Goal: Task Accomplishment & Management: Complete application form

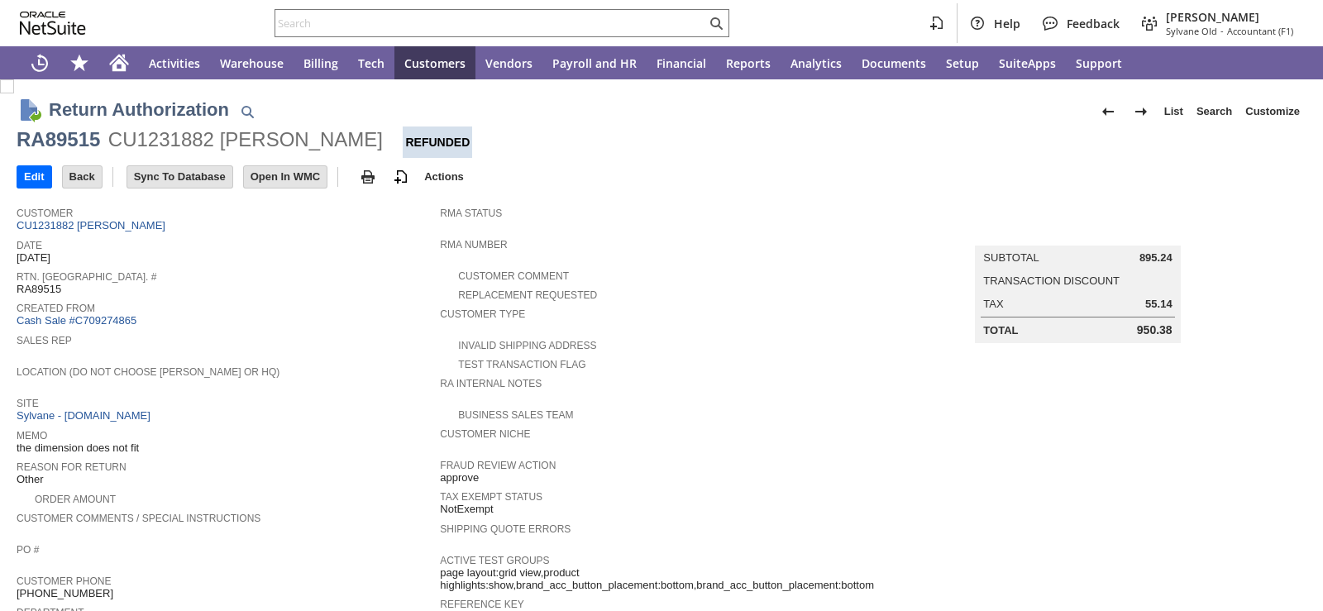
click at [312, 351] on div "Sales Rep" at bounding box center [224, 345] width 415 height 30
click at [348, 9] on div at bounding box center [501, 23] width 455 height 28
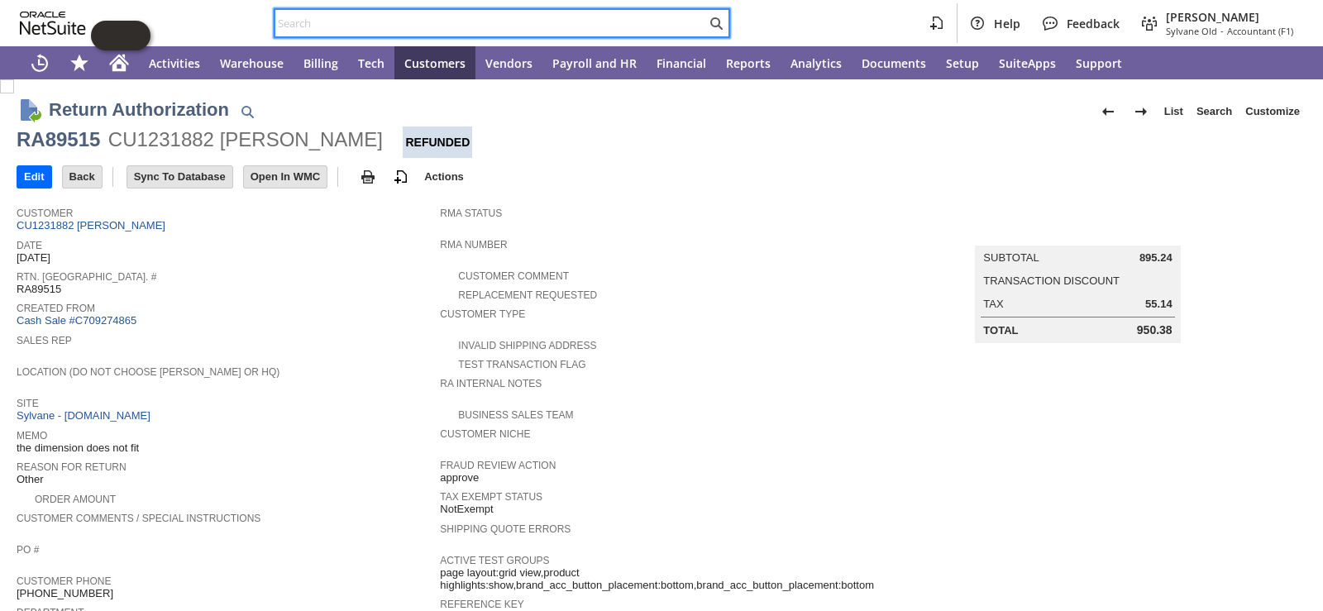
click at [338, 17] on input "text" at bounding box center [490, 23] width 431 height 20
paste input "Doug Talbot"
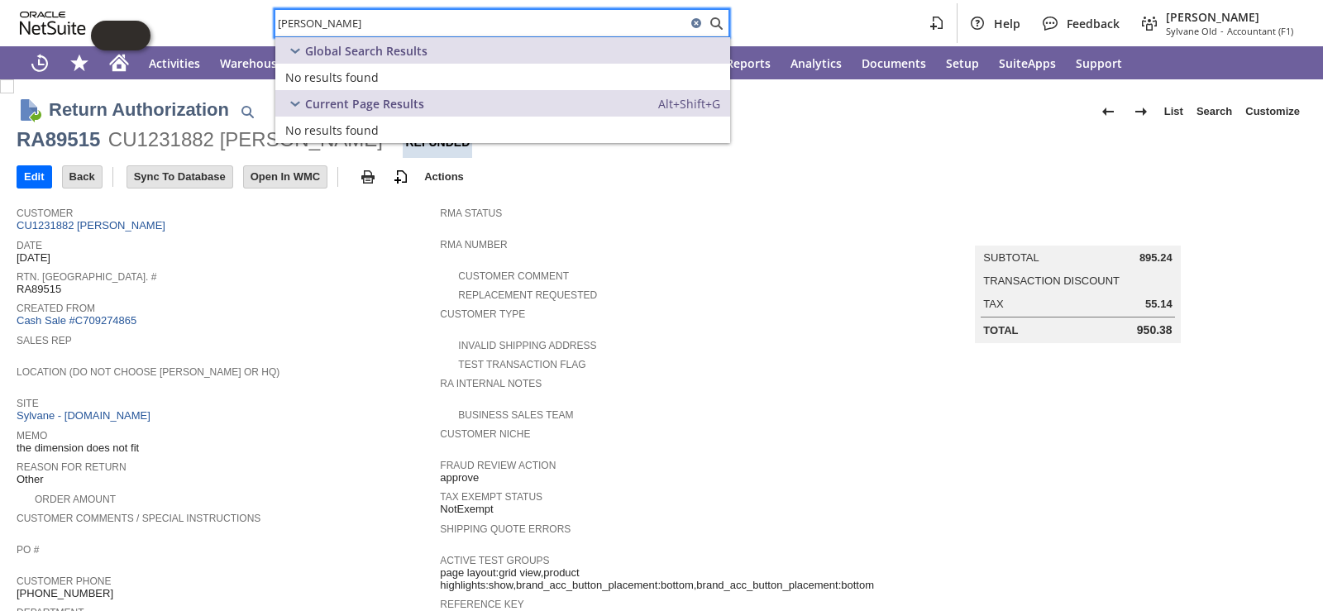
type input "Doug Talbot"
click at [215, 31] on div "Doug Talbot Help Feedback Amie Crawford Sylvane Old - Accountant (F1)" at bounding box center [661, 23] width 1323 height 46
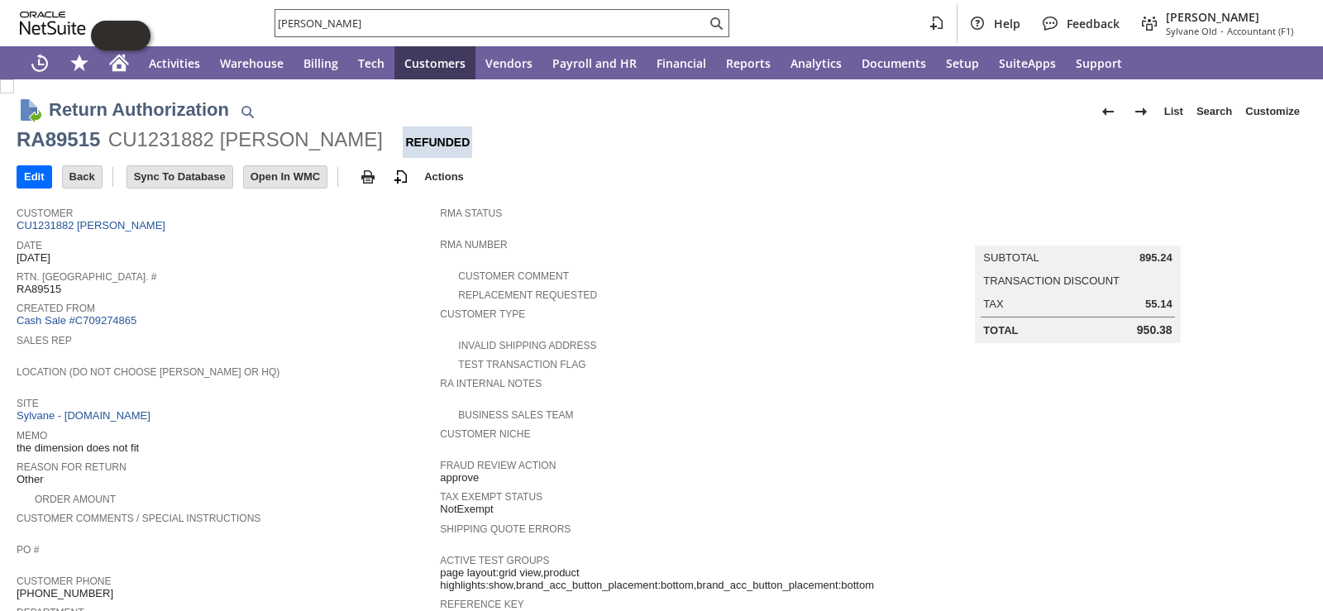
click at [388, 14] on input "Doug Talbot" at bounding box center [490, 23] width 431 height 20
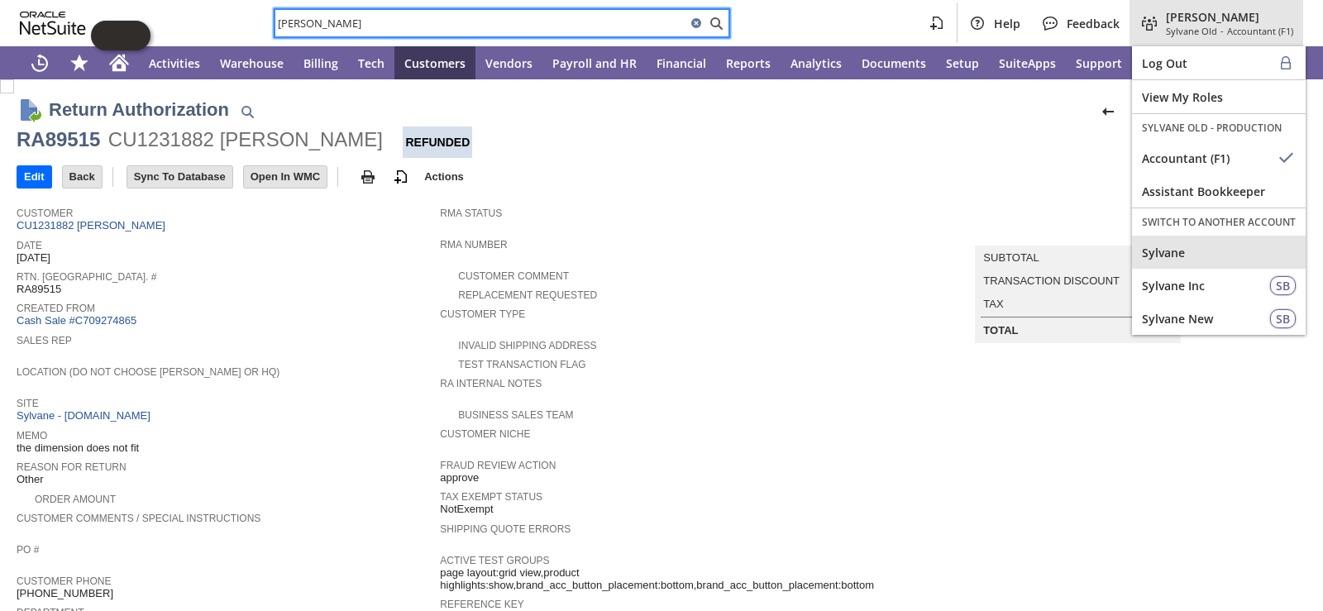
click at [1203, 253] on span "Sylvane" at bounding box center [1219, 253] width 154 height 16
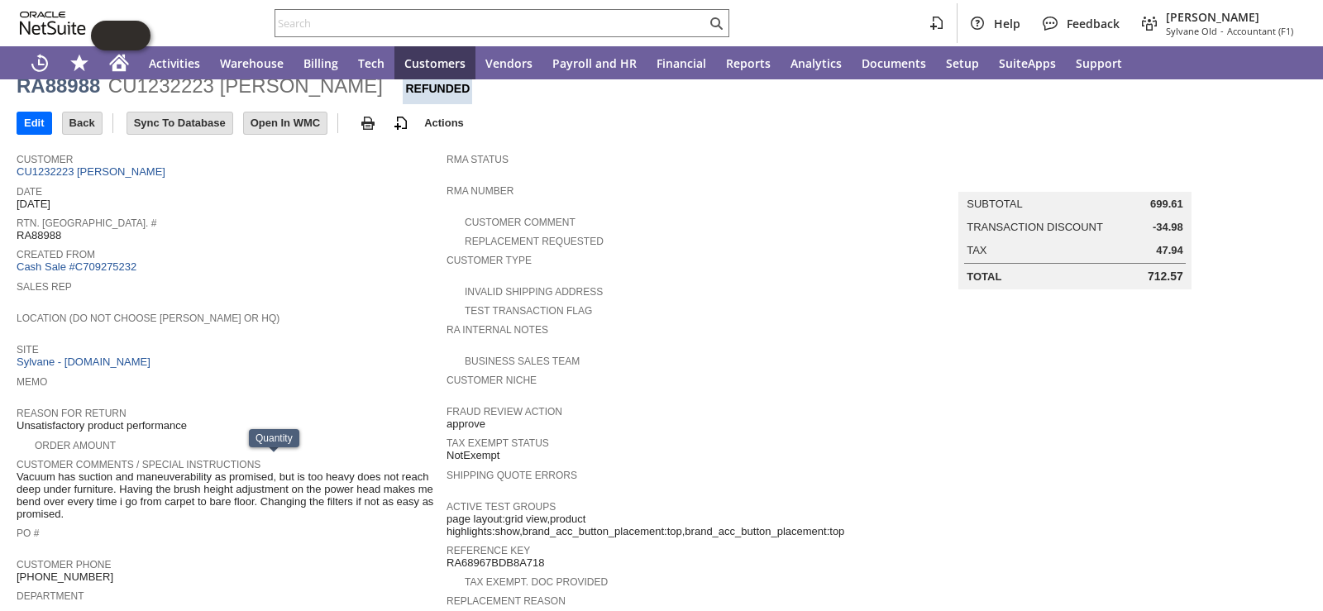
scroll to position [43, 0]
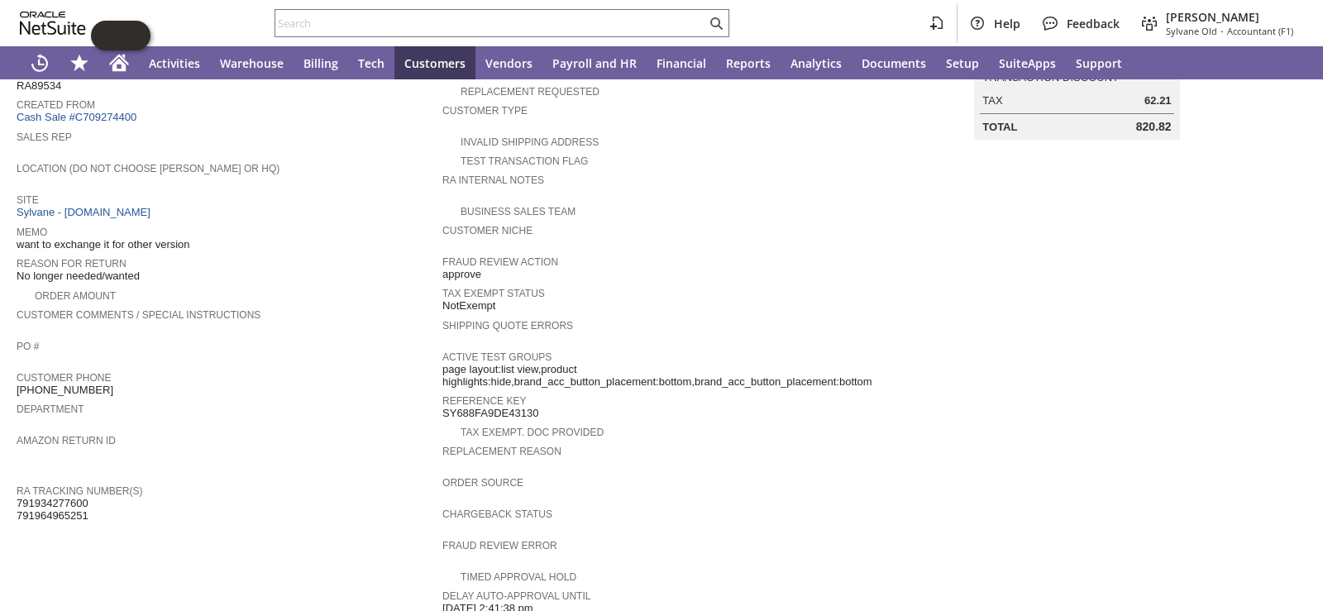
scroll to position [413, 0]
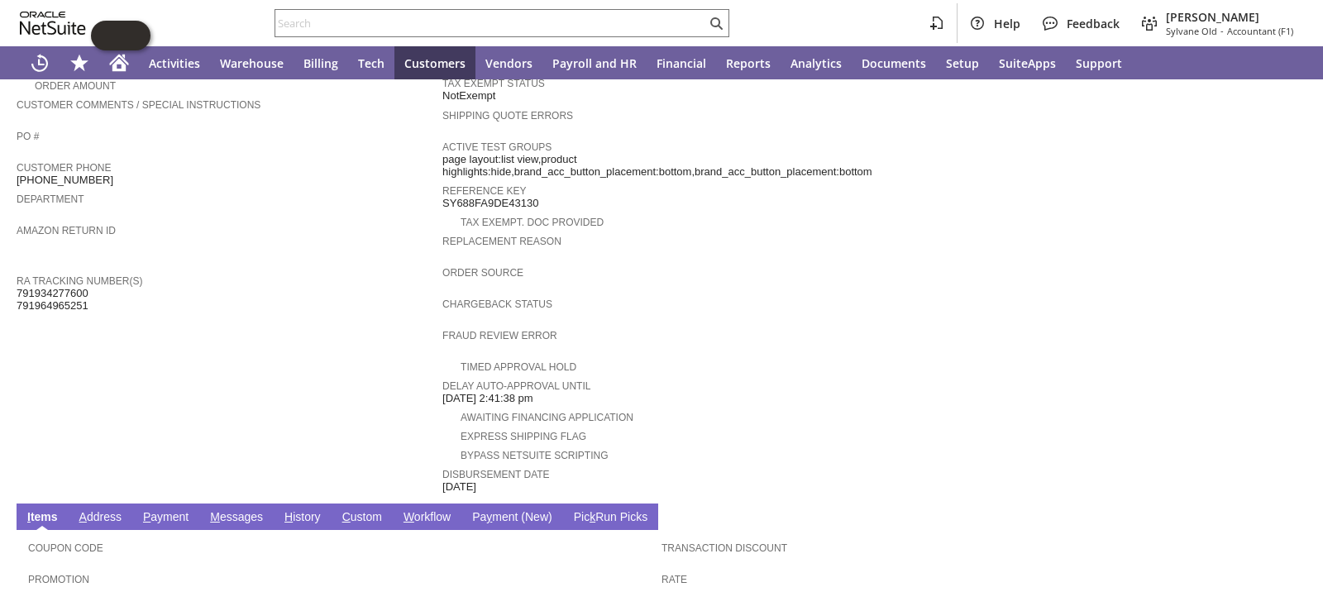
click at [93, 510] on link "A ddress" at bounding box center [100, 518] width 50 height 16
